Goal: Complete application form

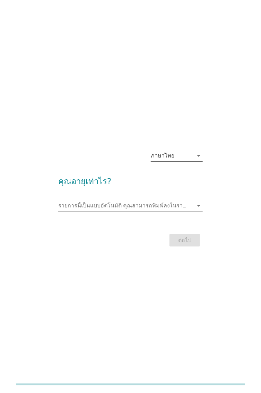
click at [194, 153] on icon "arrow_drop_down" at bounding box center [198, 156] width 8 height 8
click at [226, 166] on div "ภาษาไทย arrow_drop_down คุณอายุเท่าไร? รายการนี้เป็นแบบอัตโนมัติ [PERSON_NAME]พ…" at bounding box center [130, 196] width 233 height 115
click at [190, 200] on input "รายการนี้เป็นแบบอัตโนมัติ คุณสามารถพิมพ์ลงในรายการนี้" at bounding box center [125, 205] width 135 height 11
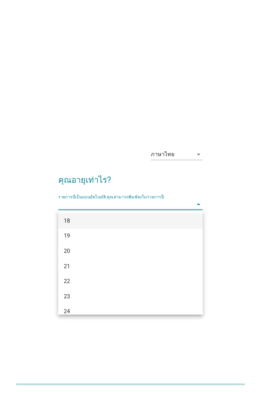
click at [165, 222] on div "18" at bounding box center [125, 221] width 122 height 8
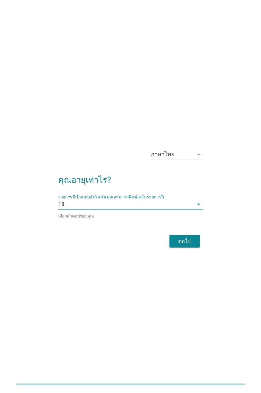
click at [188, 242] on div "ต่อไป" at bounding box center [184, 241] width 19 height 8
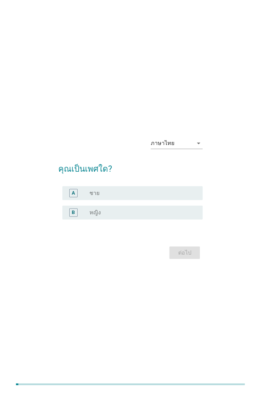
click at [170, 215] on div "radio_button_unchecked หญิง" at bounding box center [140, 212] width 102 height 7
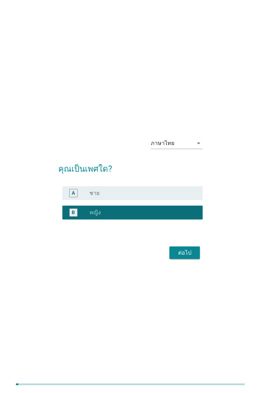
click at [188, 249] on div "ต่อไป" at bounding box center [184, 253] width 19 height 8
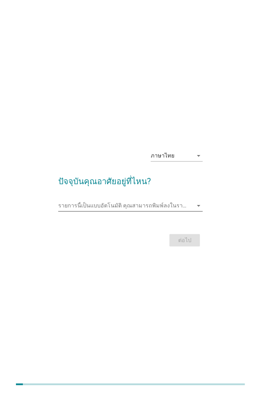
click at [190, 206] on input "รายการนี้เป็นแบบอัตโนมัติ คุณสามารถพิมพ์ลงในรายการนี้" at bounding box center [125, 205] width 135 height 11
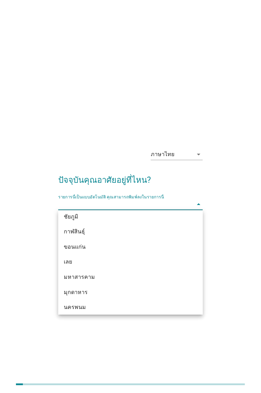
scroll to position [52, 0]
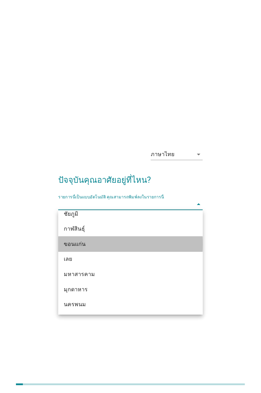
click at [162, 248] on div "ขอนแก่น" at bounding box center [125, 244] width 122 height 8
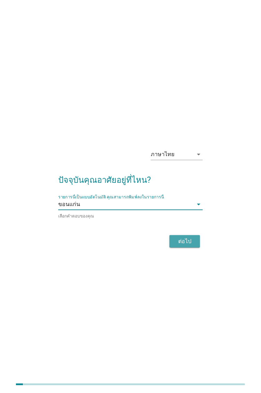
click at [188, 235] on button "ต่อไป" at bounding box center [185, 241] width 31 height 12
